Goal: Task Accomplishment & Management: Complete application form

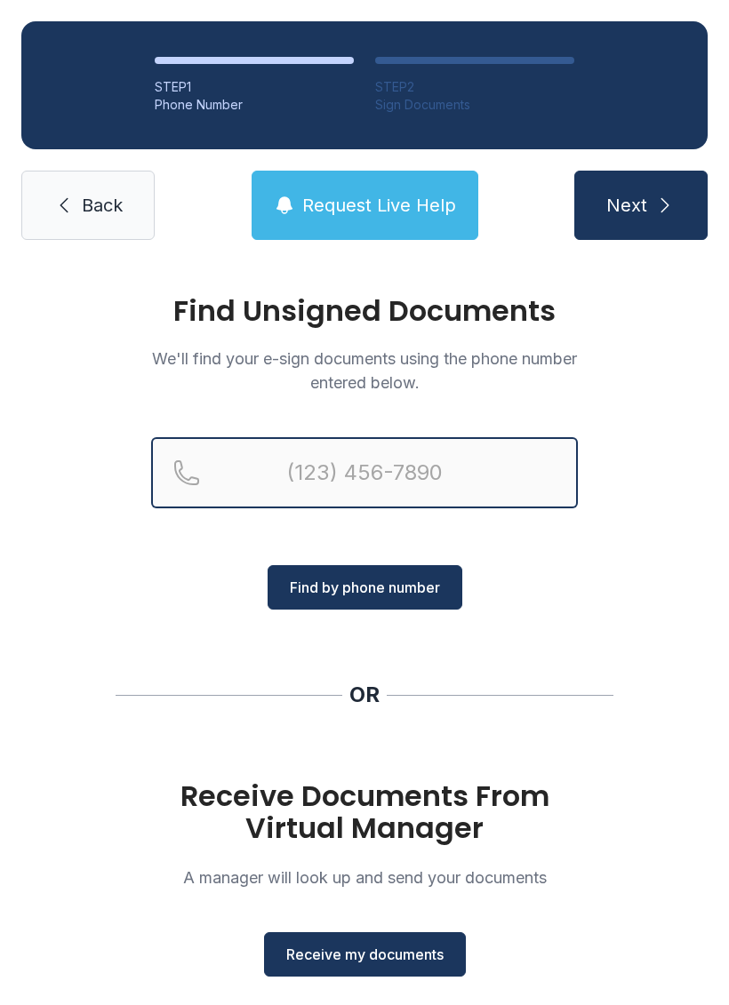
click at [410, 475] on input "Reservation phone number" at bounding box center [364, 472] width 426 height 71
type input "(478)"
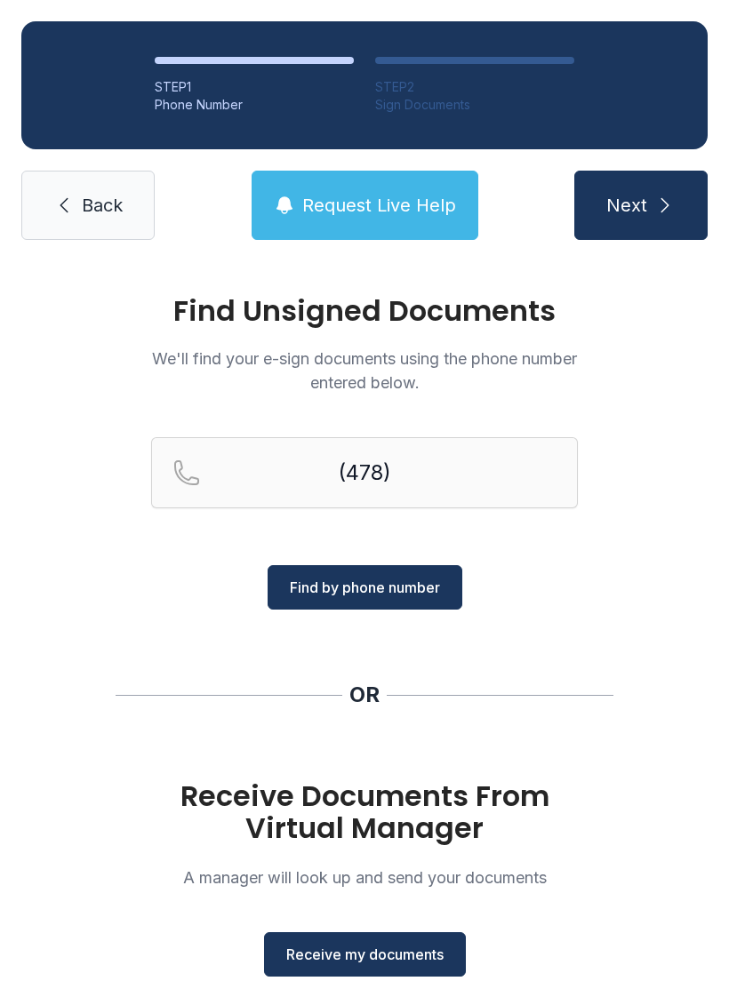
click at [111, 255] on div "STEP 1 Phone Number STEP 2 Sign Documents Back Request Live Help Next" at bounding box center [364, 130] width 729 height 261
click at [112, 218] on link "Back" at bounding box center [87, 205] width 133 height 69
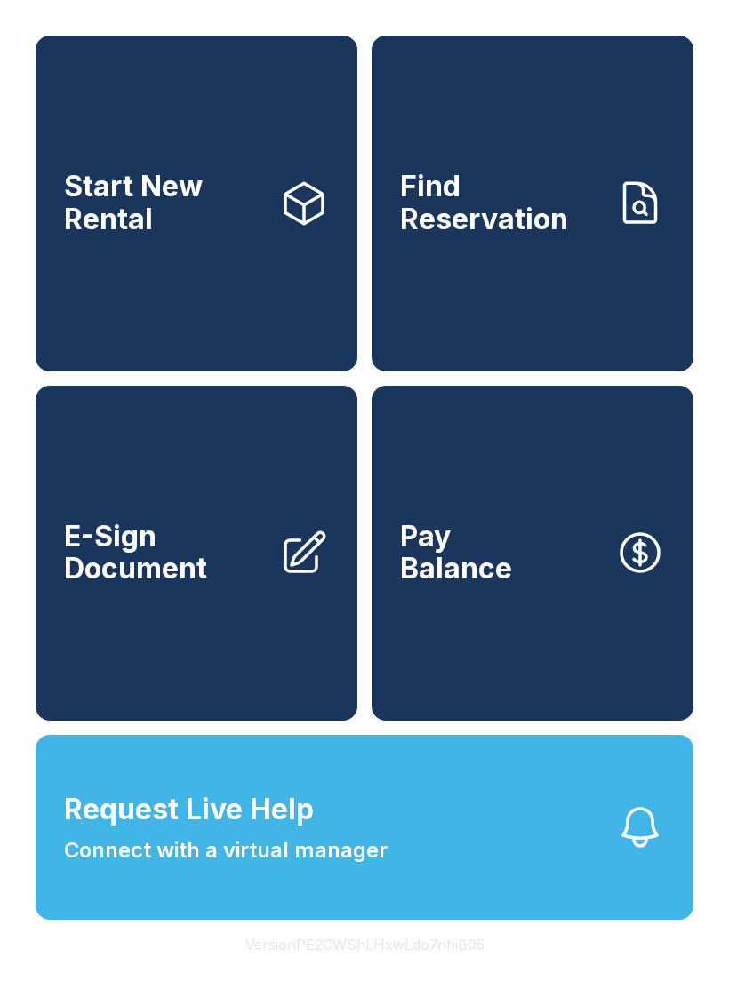
click at [549, 643] on link "Pay Balance" at bounding box center [532, 554] width 322 height 336
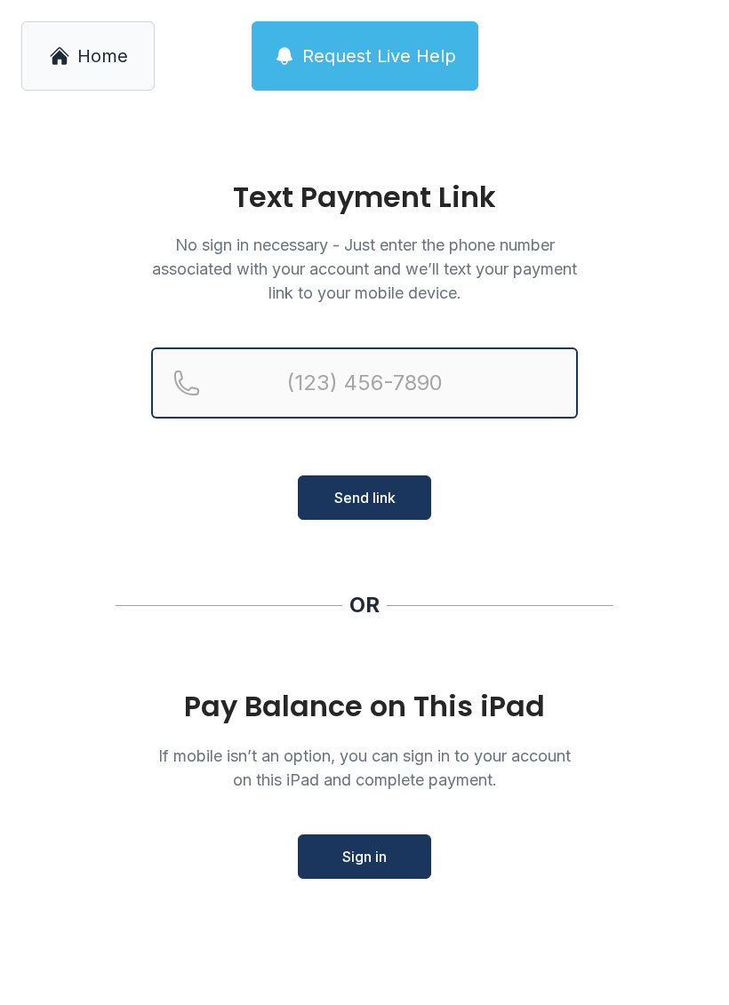
click at [459, 376] on input "Reservation phone number" at bounding box center [364, 382] width 426 height 71
type input "[PHONE_NUMBER]"
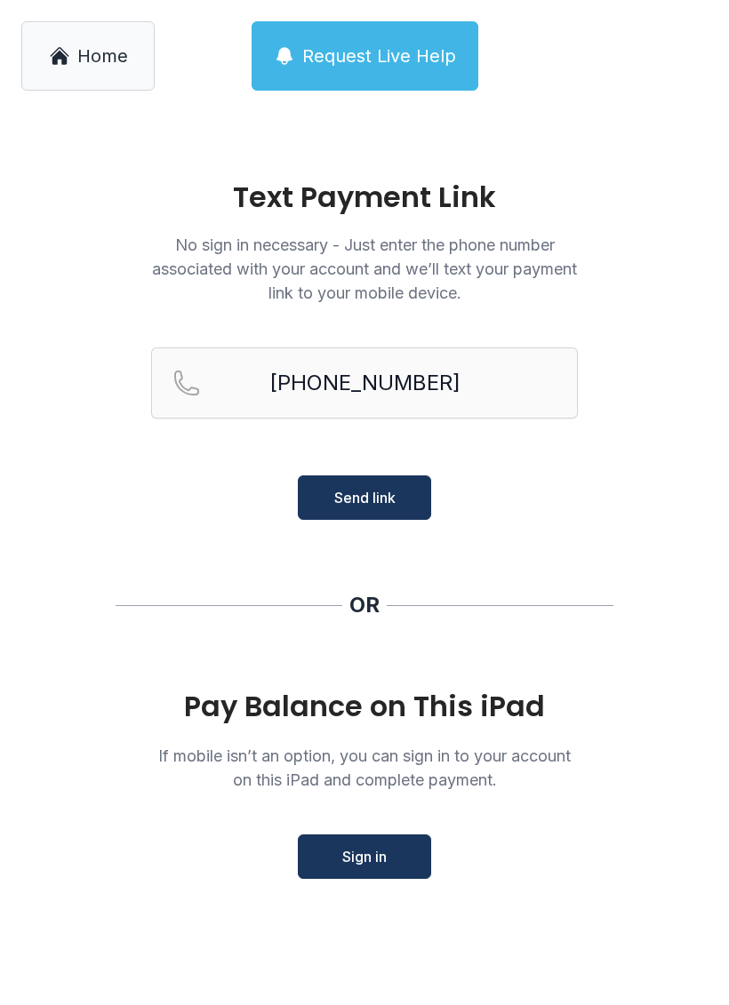
click at [371, 499] on span "Send link" at bounding box center [364, 497] width 61 height 21
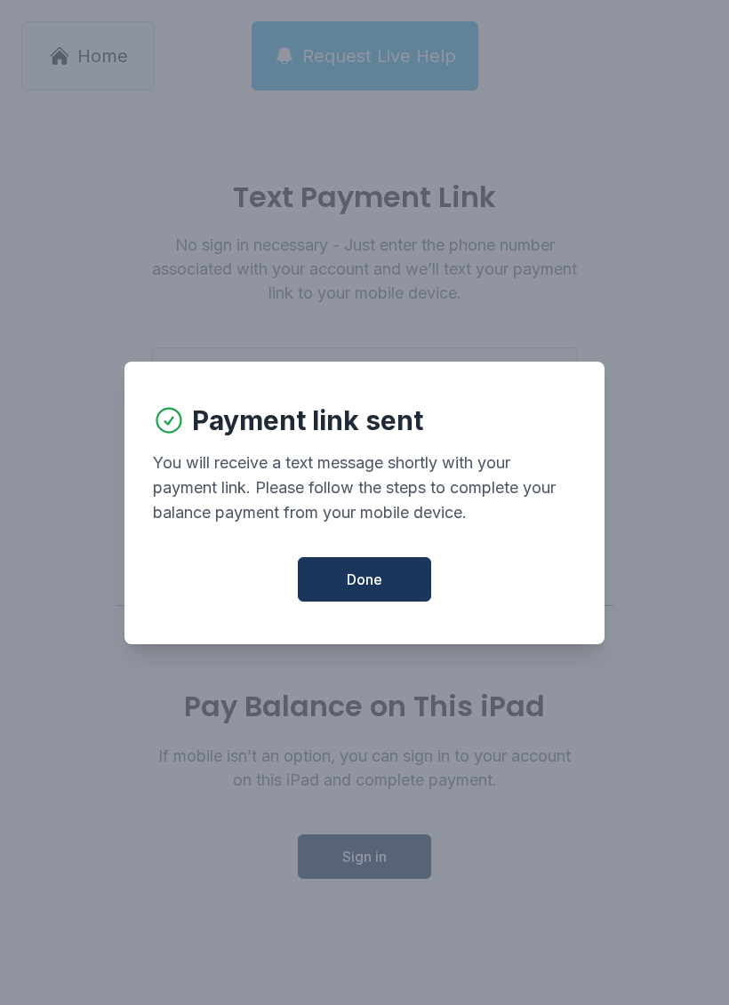
click at [351, 581] on span "Done" at bounding box center [365, 579] width 36 height 21
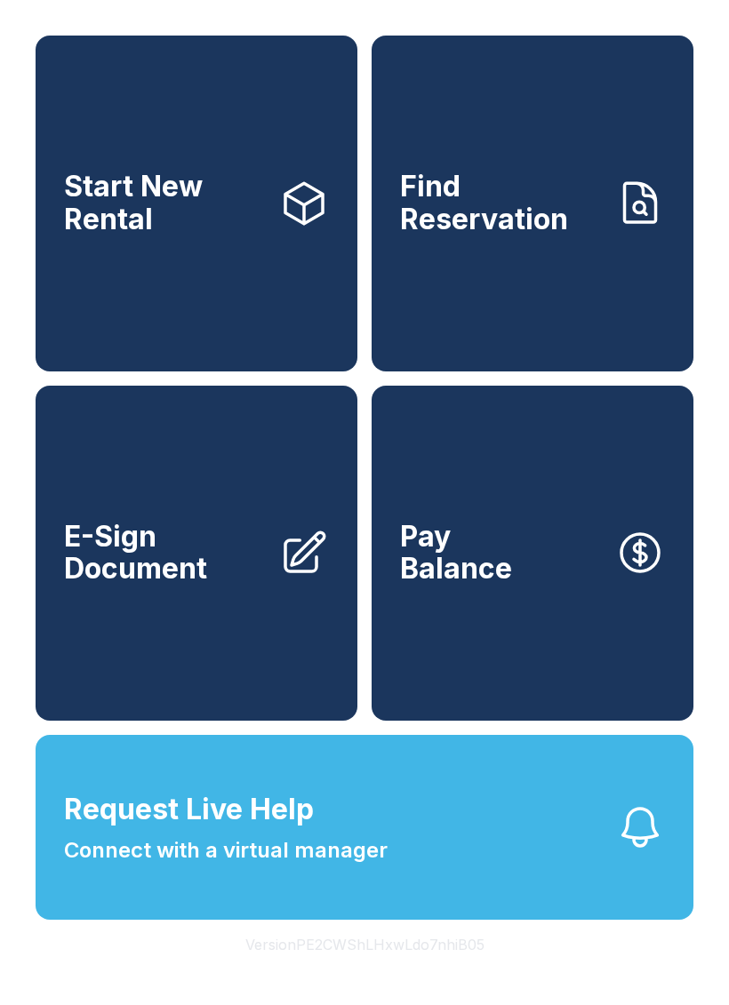
click at [215, 577] on span "E-Sign Document" at bounding box center [164, 553] width 201 height 65
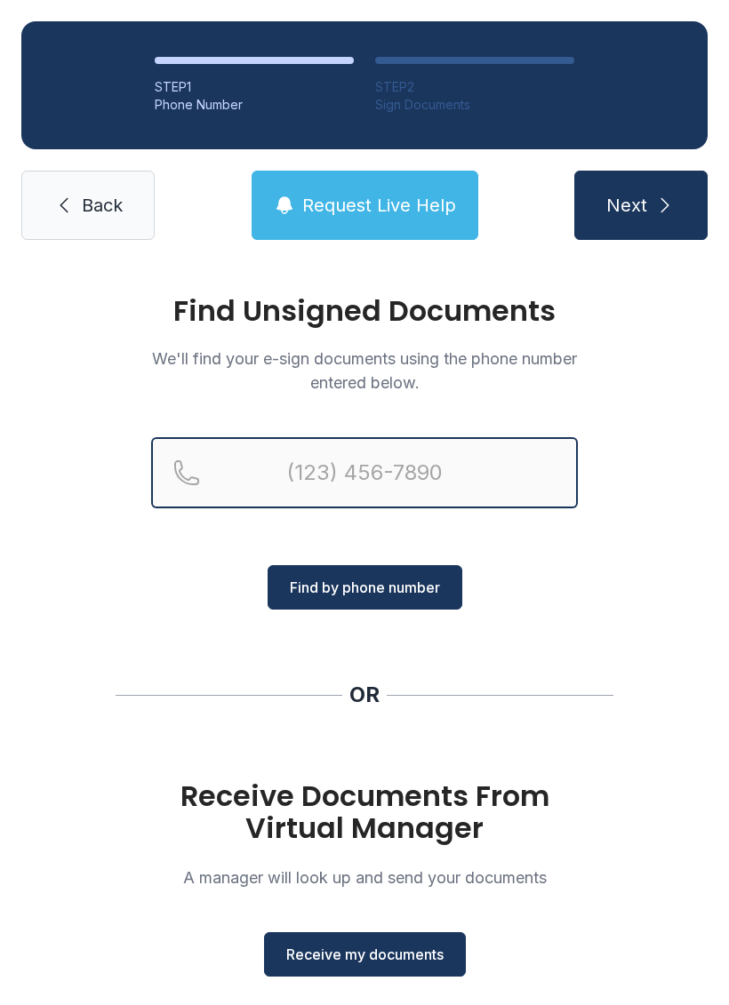
click at [443, 472] on input "Reservation phone number" at bounding box center [364, 472] width 426 height 71
type input "[PHONE_NUMBER]"
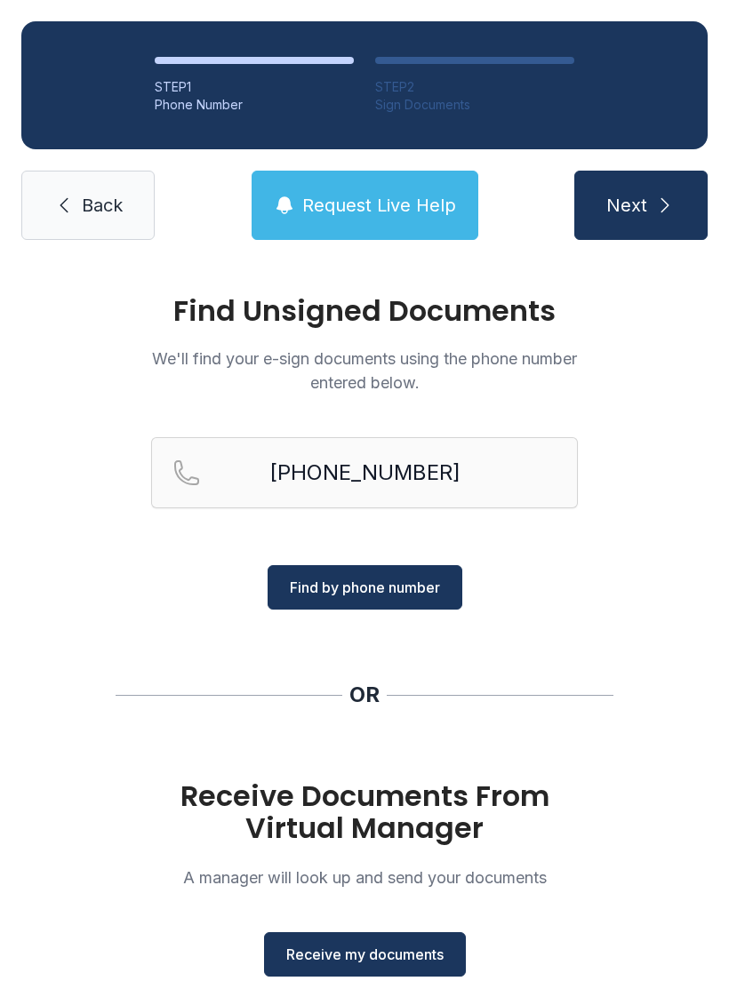
click at [360, 589] on span "Find by phone number" at bounding box center [365, 587] width 150 height 21
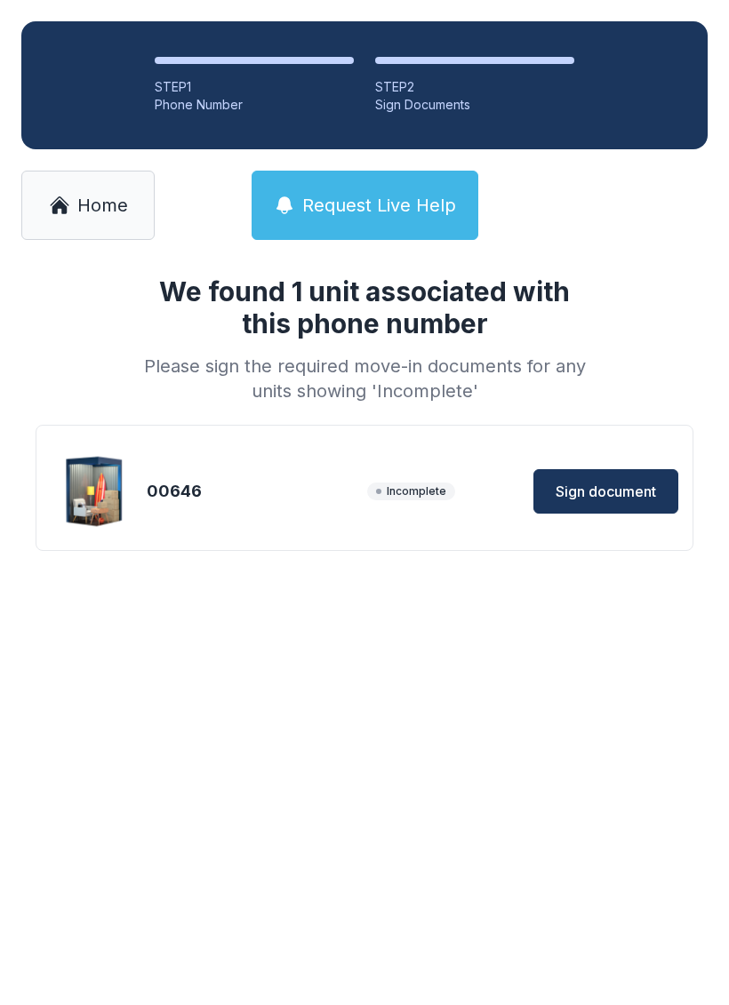
click at [609, 493] on span "Sign document" at bounding box center [605, 491] width 100 height 21
